Goal: Communication & Community: Answer question/provide support

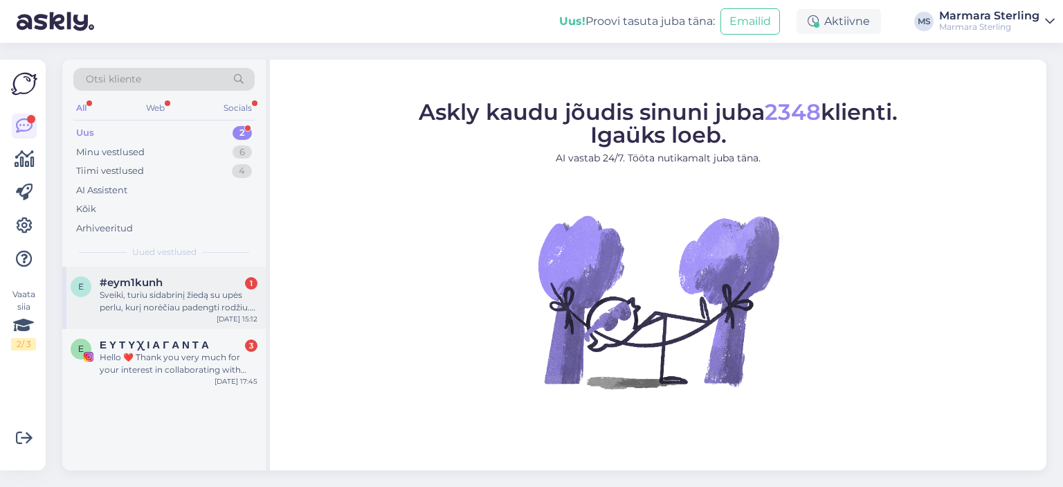
click at [190, 296] on div "Sveiki, turiu sidabrinį žiedą su upės perlu, kurį norėčiau padengti rodžiu. Ar …" at bounding box center [179, 301] width 158 height 25
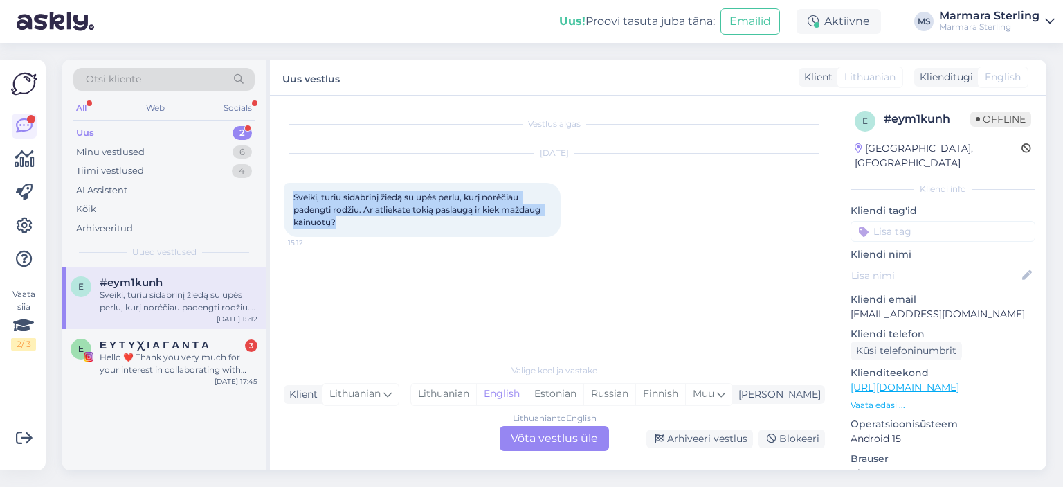
drag, startPoint x: 341, startPoint y: 223, endPoint x: 291, endPoint y: 195, distance: 57.0
click at [291, 195] on div "Sveiki, turiu sidabrinį žiedą su upės perlu, kurį norėčiau padengti rodžiu. Ar …" at bounding box center [422, 210] width 277 height 54
copy span "Sveiki, turiu sidabrinį žiedą su upės perlu, kurį norėčiau padengti rodžiu. Ar …"
click at [952, 381] on link "[URL][DOMAIN_NAME]" at bounding box center [905, 387] width 109 height 12
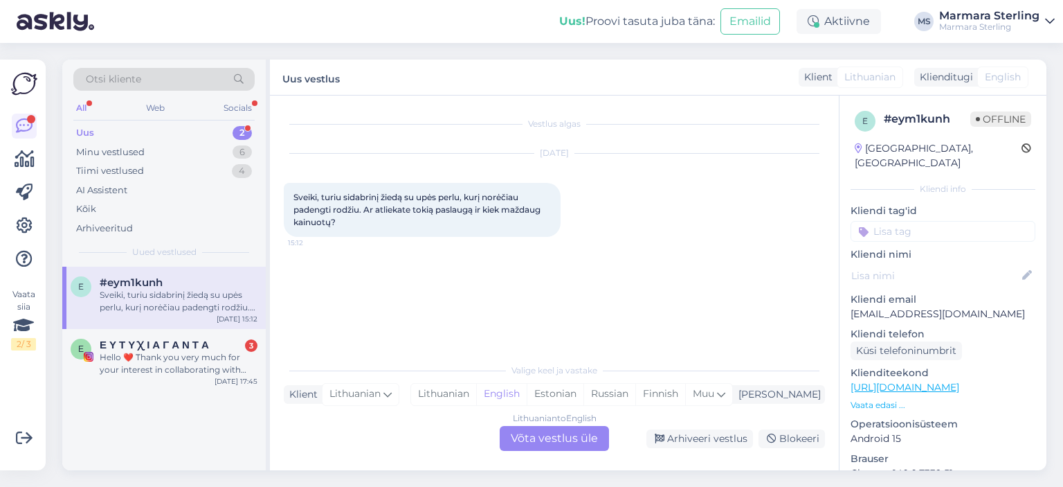
click at [579, 440] on div "Lithuanian to English Võta vestlus üle" at bounding box center [554, 438] width 109 height 25
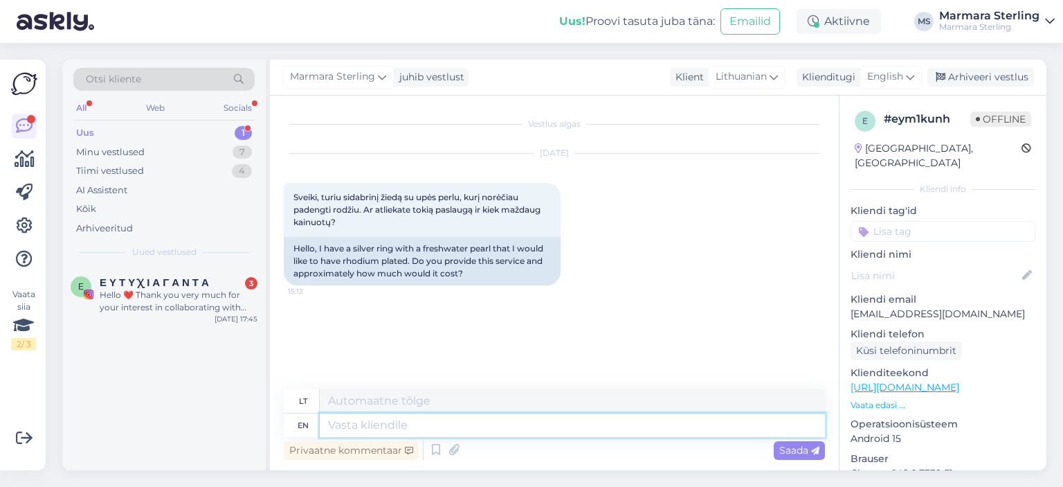
click at [380, 426] on textarea at bounding box center [572, 425] width 505 height 24
type textarea "Hello."
type textarea "Sveiki."
type textarea "Hello. We"
type textarea "Sveiki. Mes"
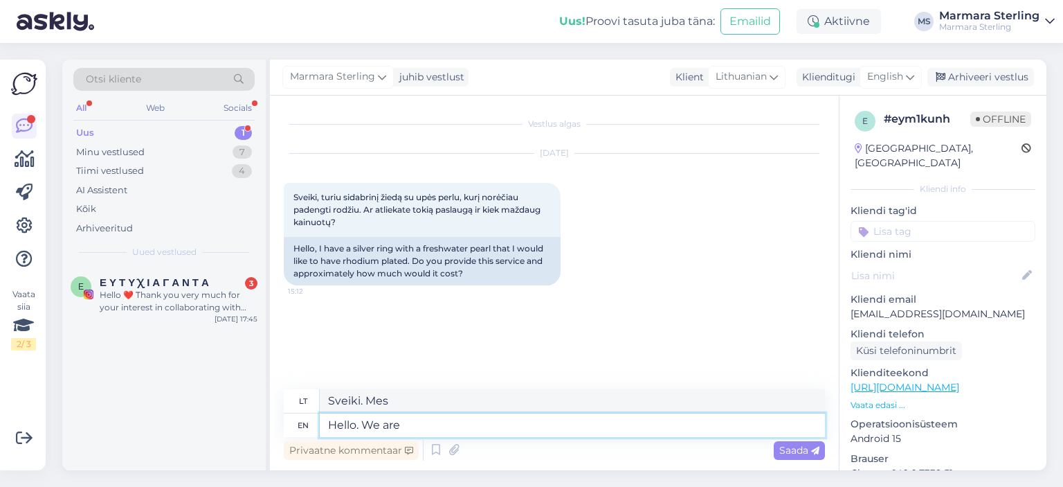
type textarea "Hello. We are"
type textarea "Sveiki. Mes esame"
type textarea "Hello. We are doi"
type textarea "Sveiki. Mes taip pat"
type textarea "Hello. We are doing"
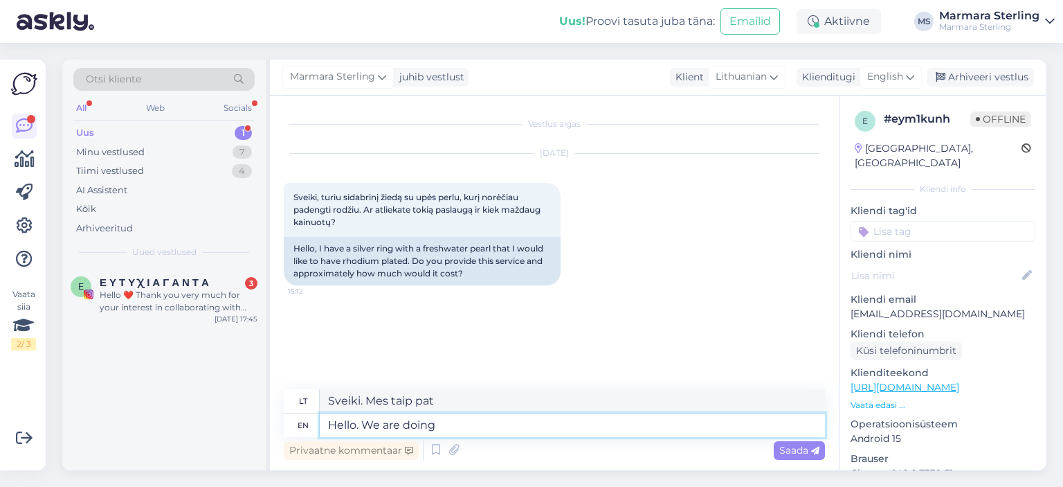
type textarea "Sveiki. Mes darome"
type textarea "Hello. We are doing that"
type textarea "Sveiki. Mes tai darome."
type textarea "Hello. We are doing that only"
type textarea "Sveiki. Mes tik tai darome."
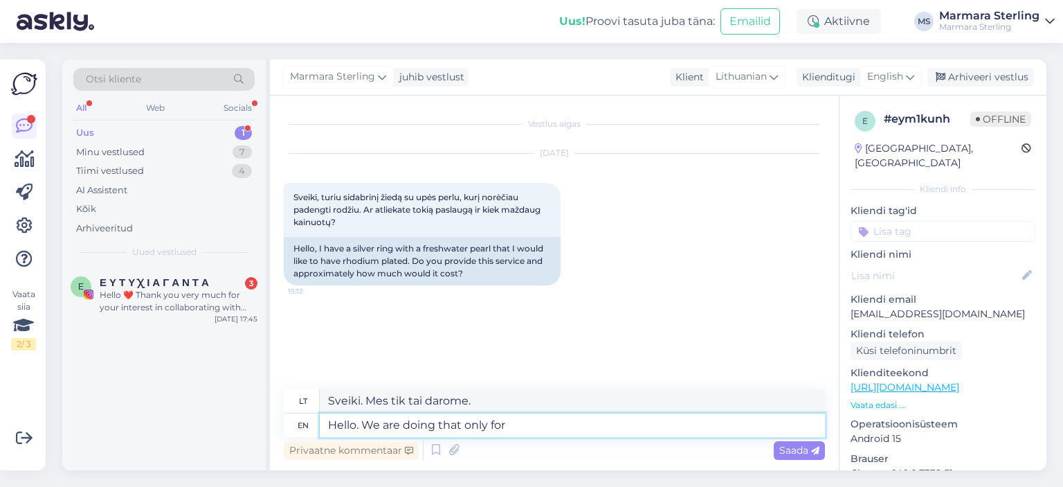
type textarea "Hello. We are doing that only for"
type textarea "Sveiki. Mes tai darome tik dėl"
type textarea "Hello. We are doing that only for ou"
type textarea "Sveiki. Mes tai darome tik dėl jūsų."
type textarea "Hello. We are doing that only for our"
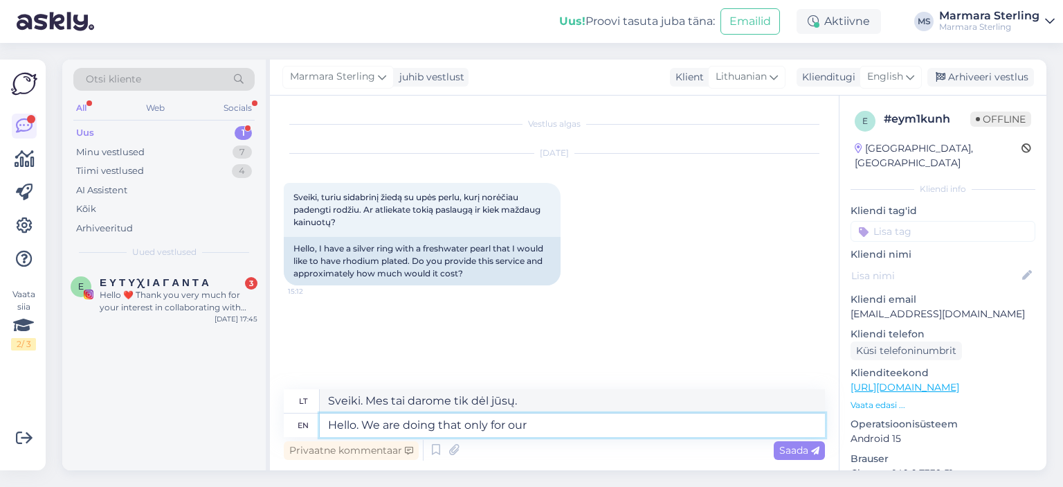
type textarea "Sveiki. Mes tai darome tik dėl mūsų pačių."
type textarea "Hello. We are doing that only for our own"
type textarea "Sveiki. Mes tai darome tik dėl savęs."
type textarea "Hello. We are doing that only for our own jewelie"
type textarea "Sveiki. Mes tai darome tik dėl [PERSON_NAME] papuošalų."
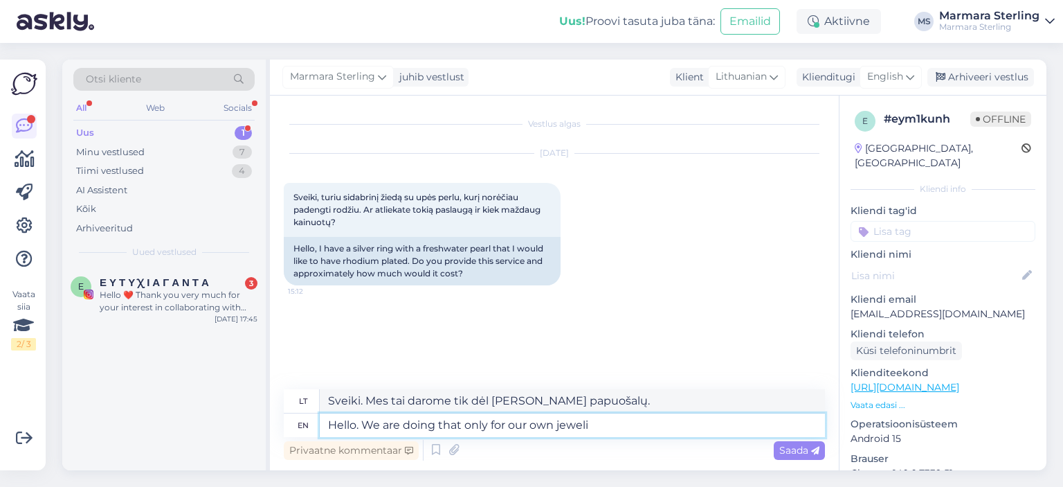
type textarea "Hello. We are doing that only for our own jewel"
type textarea "Sveiki. Mes tai darome tik dėl [PERSON_NAME] brangakmenio."
drag, startPoint x: 604, startPoint y: 429, endPoint x: 366, endPoint y: 421, distance: 239.0
click at [366, 421] on textarea "Hello. We are doing that only for our own jewel" at bounding box center [572, 425] width 505 height 24
paste textarea "only do this for our brand's jewelry."
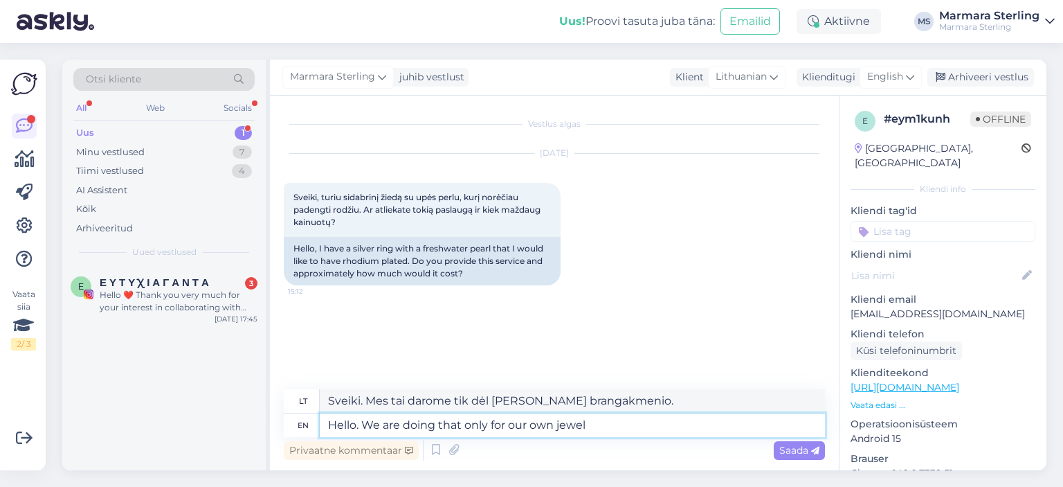
type textarea "Hello. We only do this for our brand's jewelry."
type textarea "Sveiki. Tai darome tik [PERSON_NAME] prekės ženklo papuošalais."
click at [372, 429] on textarea "Hello. We only do this for our brand's jewelry." at bounding box center [572, 425] width 505 height 24
type textarea "Hello. Unfortunatelye only do this for our brand's jewelry."
type textarea "Sveiki. Deja, tai darome tik su mūsų prekės ženklo papuošalais."
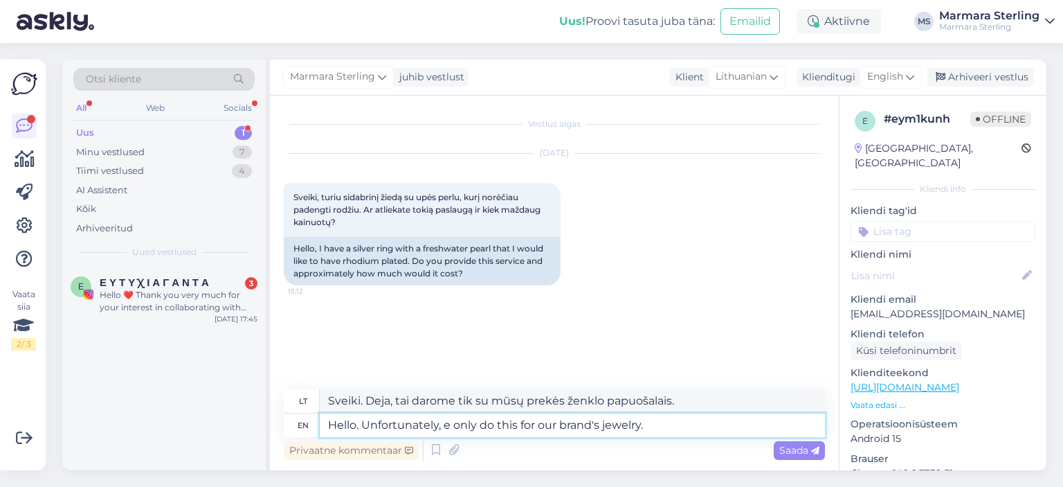
type textarea "Hello. Unfortunately, we only do this for our brand's jewelry."
type textarea "Sveiki. Deja, tai darome tik [PERSON_NAME] prekės ženklo papuošalais."
drag, startPoint x: 444, startPoint y: 426, endPoint x: 366, endPoint y: 420, distance: 78.4
click at [366, 420] on textarea "Hello. Unfortunately, we only do this for our brand's jewelry." at bounding box center [572, 425] width 505 height 24
drag, startPoint x: 450, startPoint y: 424, endPoint x: 363, endPoint y: 424, distance: 87.2
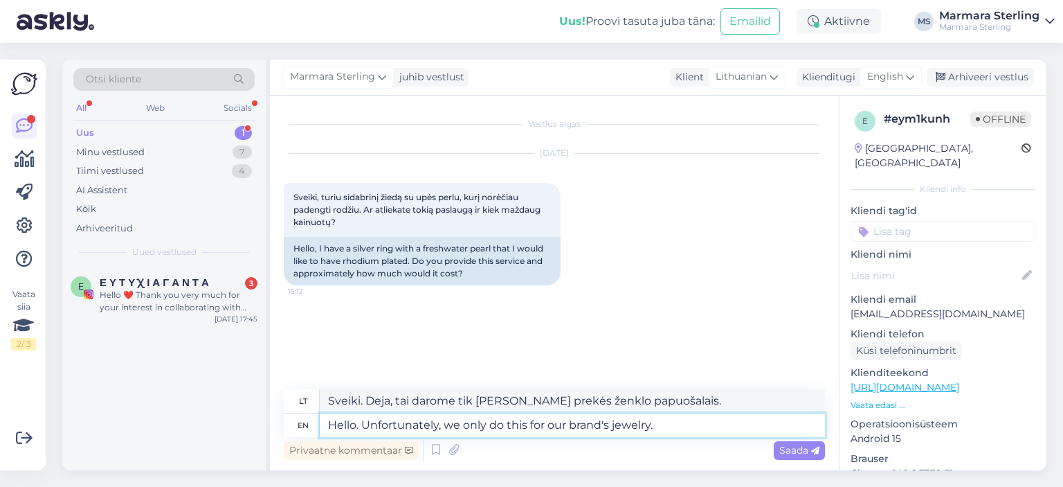
click at [363, 424] on textarea "Hello. Unfortunately, we only do this for our brand's jewelry." at bounding box center [572, 425] width 505 height 24
type textarea "Hello. We only do this for our brand's jewelry."
type textarea "Sveiki. Tai darome tik [PERSON_NAME] prekės ženklo papuošalais."
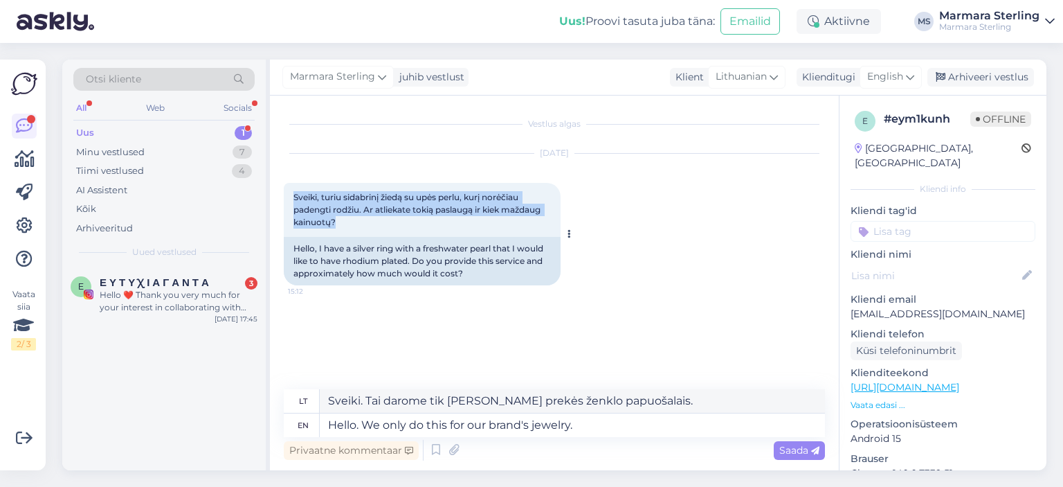
drag, startPoint x: 347, startPoint y: 224, endPoint x: 291, endPoint y: 191, distance: 64.8
click at [291, 191] on div "Sveiki, turiu sidabrinį žiedą su upės perlu, kurį norėčiau padengti rodžiu. Ar …" at bounding box center [422, 210] width 277 height 54
copy span "Sveiki, turiu sidabrinį žiedą su upės perlu, kurį norėčiau padengti rodžiu. Ar …"
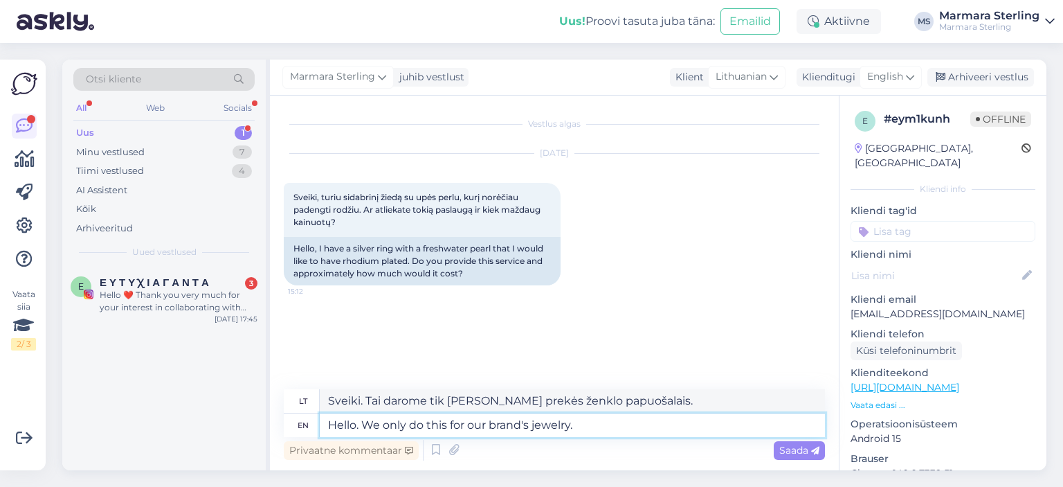
drag, startPoint x: 406, startPoint y: 431, endPoint x: 384, endPoint y: 430, distance: 22.2
click at [384, 430] on textarea "Hello. We only do this for our brand's jewelry." at bounding box center [572, 425] width 505 height 24
type textarea "Hello. We do this for our brand's jewelry."
type textarea "Sveiki. Mes tai darome [PERSON_NAME] prekės ženklo papuošalais."
click at [587, 423] on textarea "Hello. We do this for our brand's jewelry." at bounding box center [572, 425] width 505 height 24
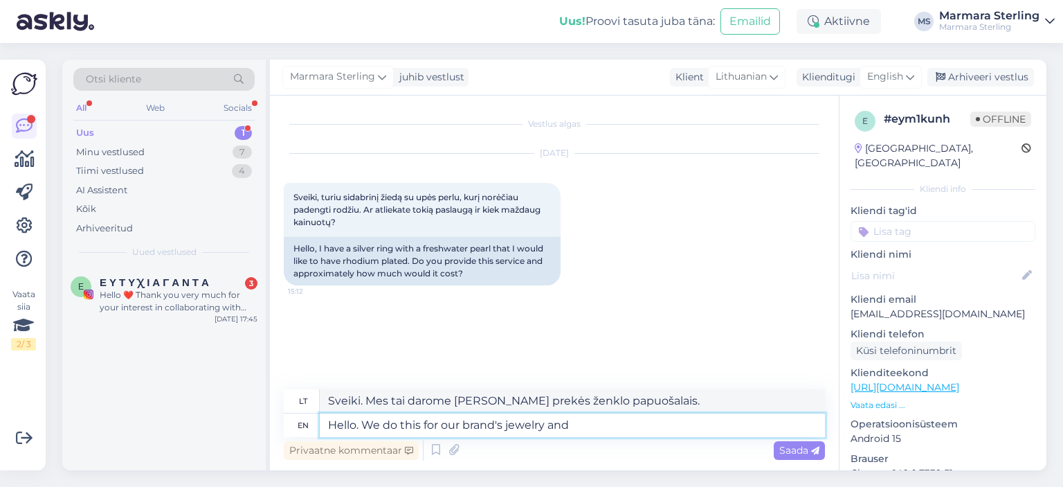
type textarea "Hello. We do this for our brand's jewelry and i"
type textarea "Sveiki. Mes tai darome [PERSON_NAME] prekės ženklo papuošalais ir"
type textarea "Hello. We do this for our brand's jewelry and it"
type textarea "Sveiki. Mes tai darome [PERSON_NAME] prekės ženklo papuošalais ir tai"
type textarea "Hello. We do this for our brand's jewelry and it is"
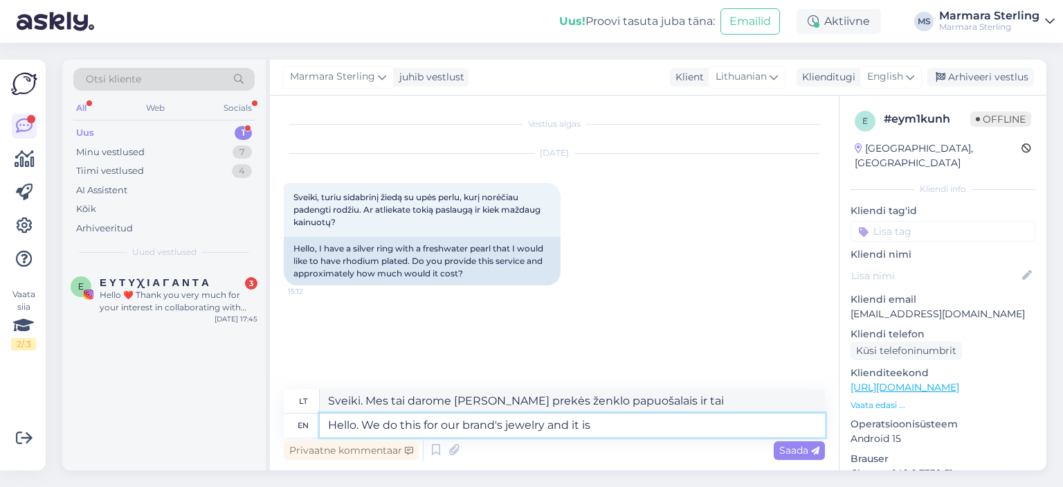
type textarea "Sveiki. Mes tai darome [PERSON_NAME] prekės ženklo papuošalais ir tai yra"
type textarea "Hello. We do this for our brand's jewelry and it is about"
type textarea "Sveiki. Mes tai darome [PERSON_NAME] prekės ženklo papuošalams ir tai yra apie"
type textarea "Hello. We do this for our brand's jewelry and it is about 15"
type textarea "Sveiki. Mes tai darome [PERSON_NAME] prekės ženklo papuošalams ir tai yra apie …"
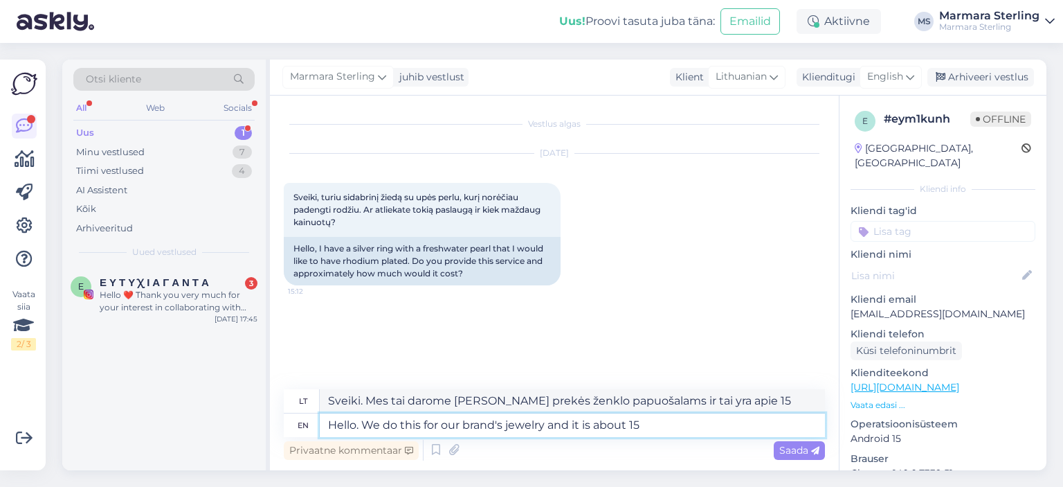
type textarea "Hello. We do this for our brand's jewelry and it is about 15€"
type textarea "Sveiki. Mes tai darome [PERSON_NAME] prekės ženklo papuošalams ir tai kainuoja …"
type textarea "Hello. We do this for our brand's jewelry and it is about 15"
type textarea "Sveiki. Mes tai darome [PERSON_NAME] prekės ženklo papuošalams ir tai yra apie …"
type textarea "Hello. We do this for our brand's jewelry and it is about 15 euros"
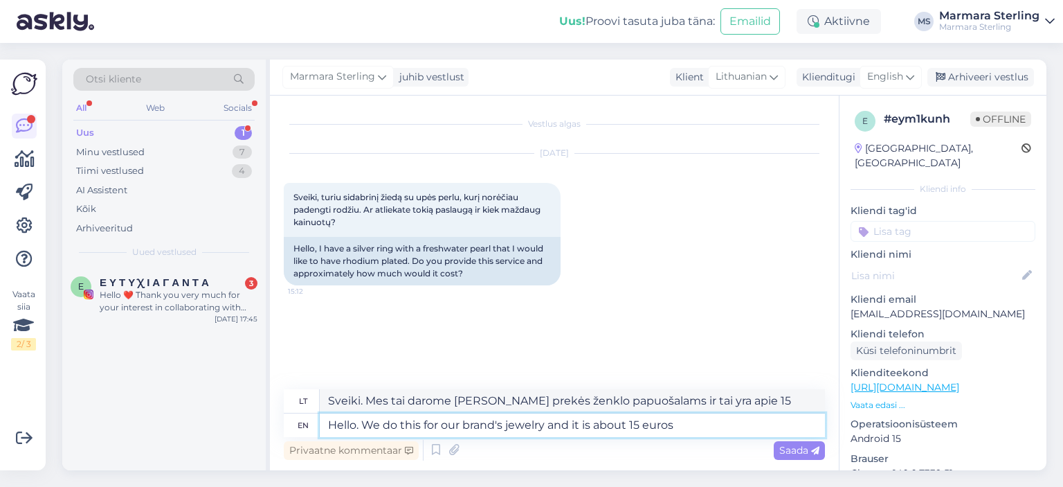
type textarea "Sveiki. Mes tai darome [PERSON_NAME] prekės ženklo papuošalams ir tai kainuoja …"
type textarea "Hello. We do this for our brand's jewelry and it is about 15 euros."
click at [799, 452] on span "Saada" at bounding box center [800, 450] width 40 height 12
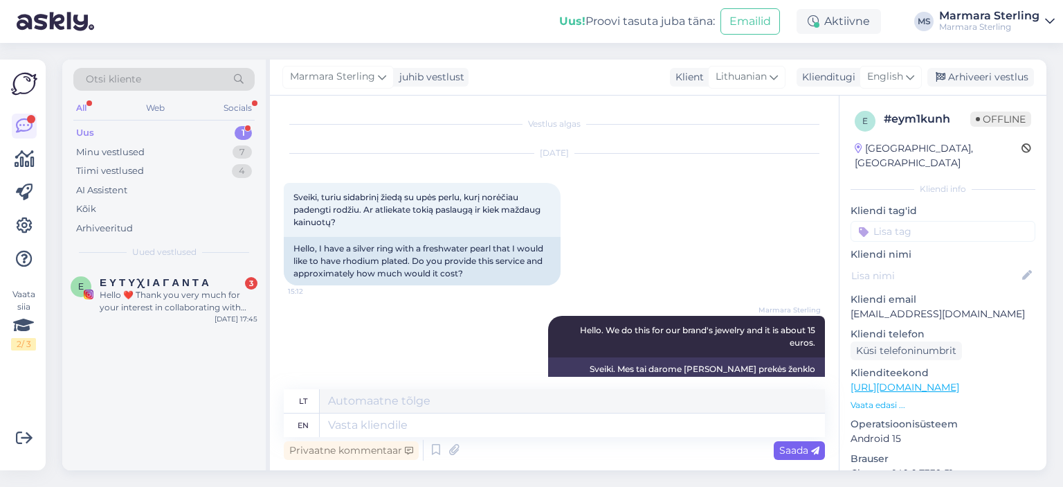
scroll to position [31, 0]
